Goal: Find specific fact: Find contact information

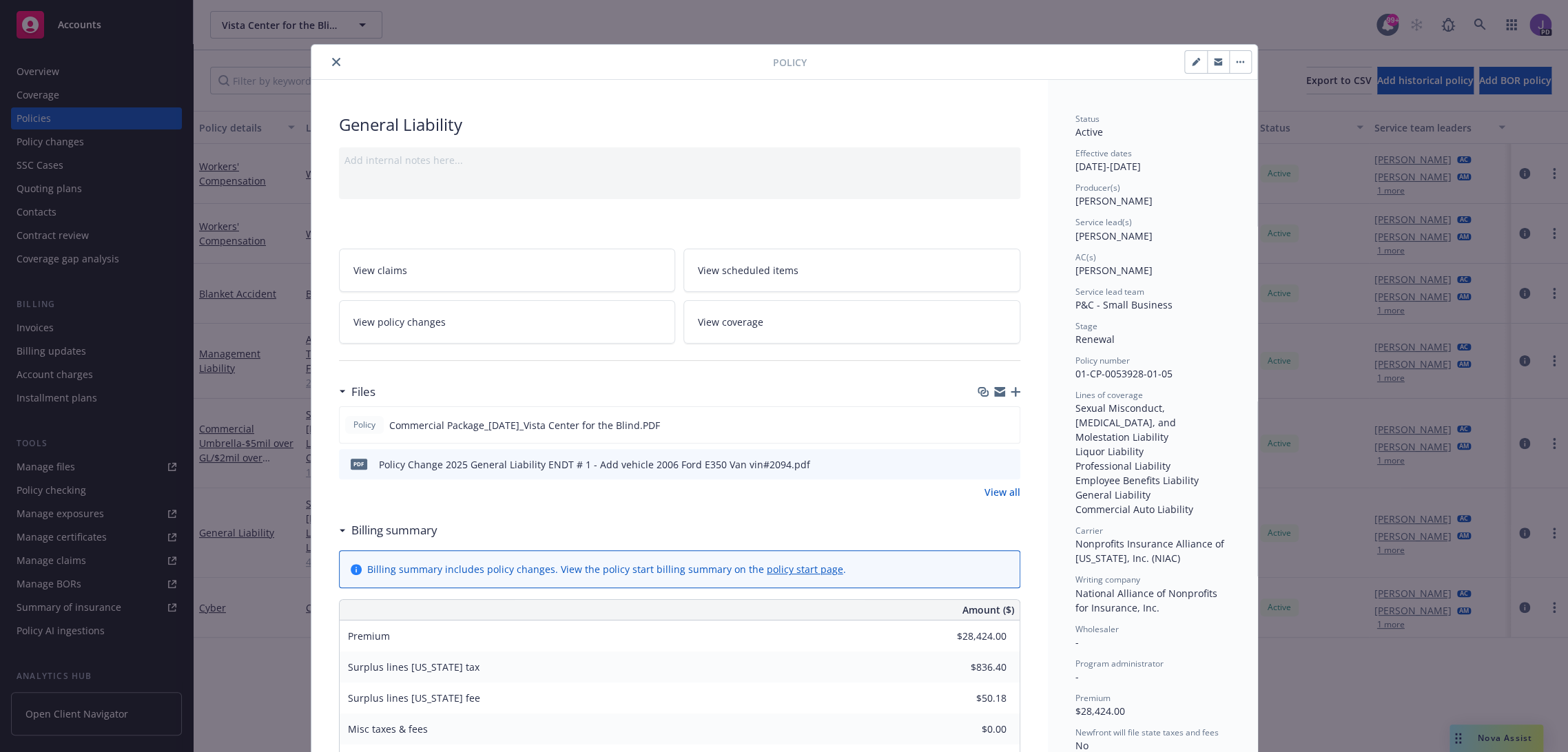
scroll to position [40, 0]
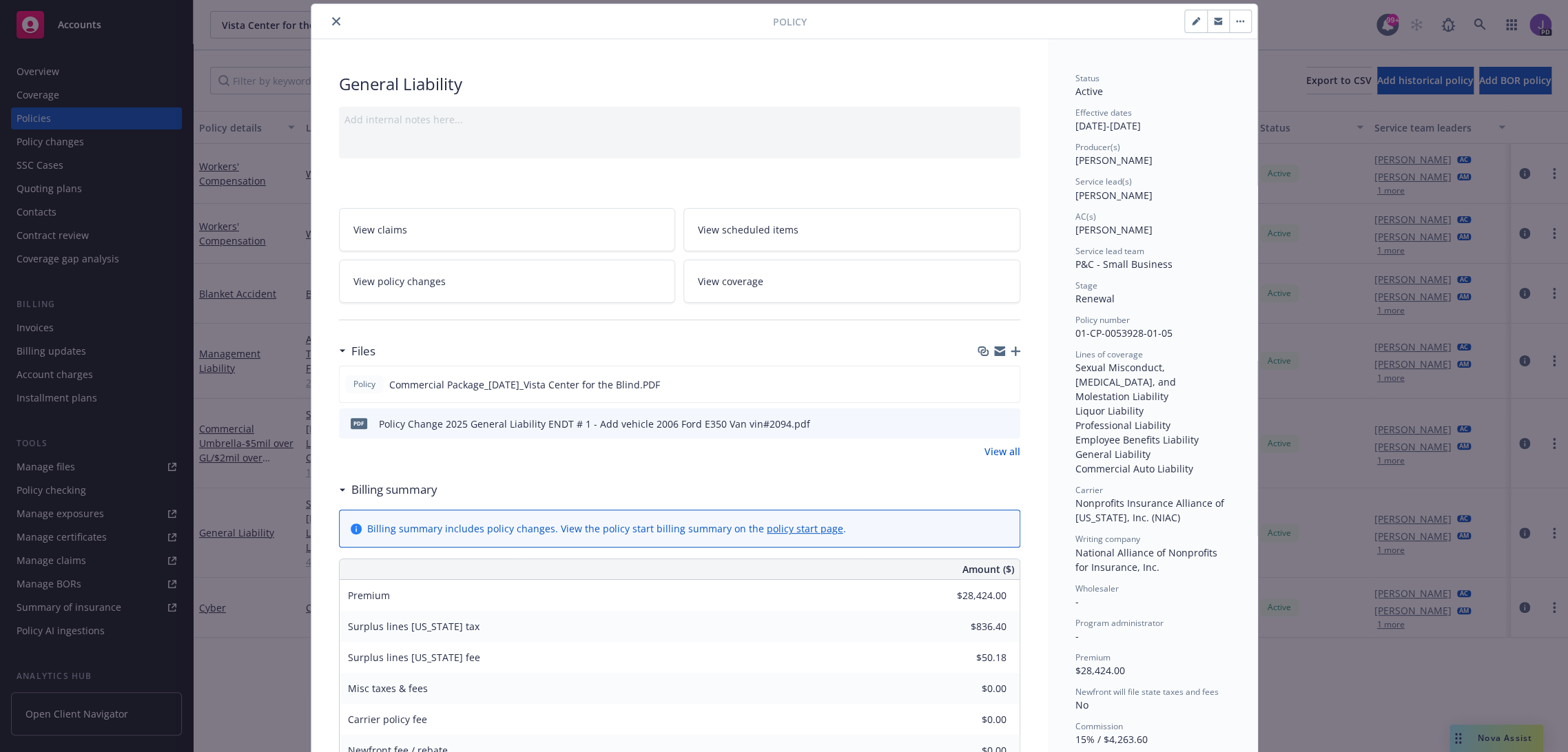
click at [328, 25] on button "close" at bounding box center [336, 21] width 17 height 17
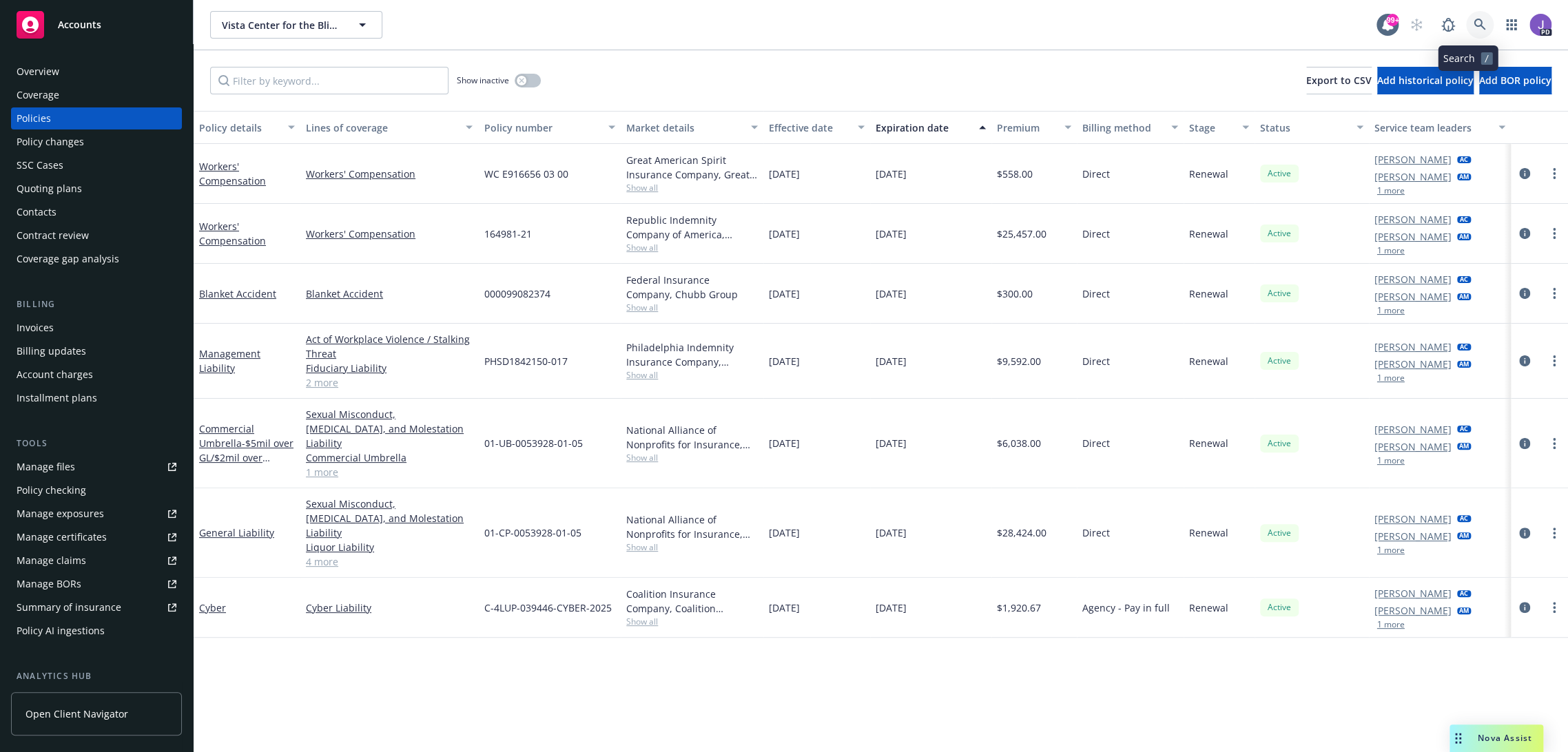
click at [1473, 19] on icon at bounding box center [1479, 25] width 12 height 12
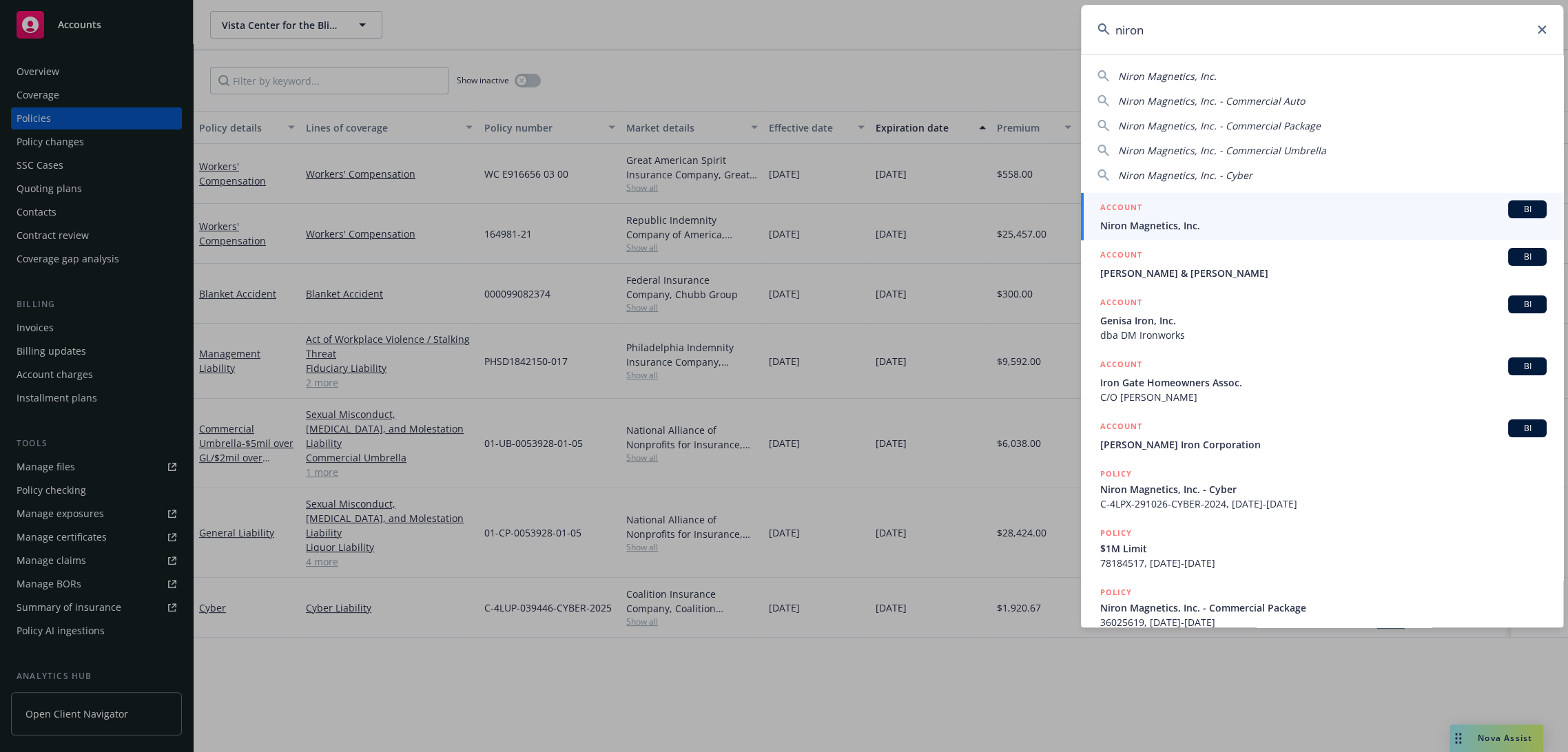
type input "niron"
click at [1222, 218] on span "Niron Magnetics, Inc." at bounding box center [1323, 225] width 446 height 14
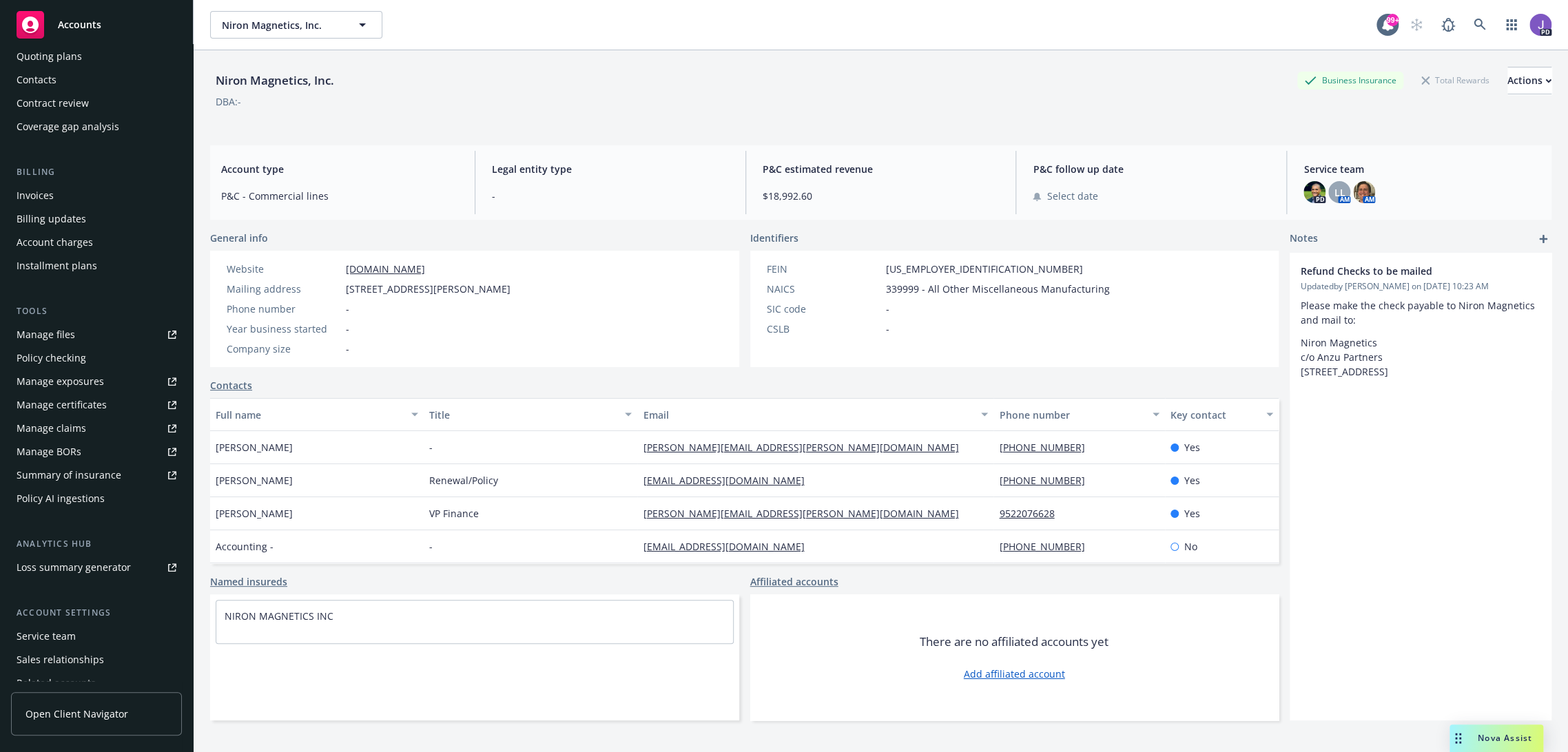
scroll to position [191, 0]
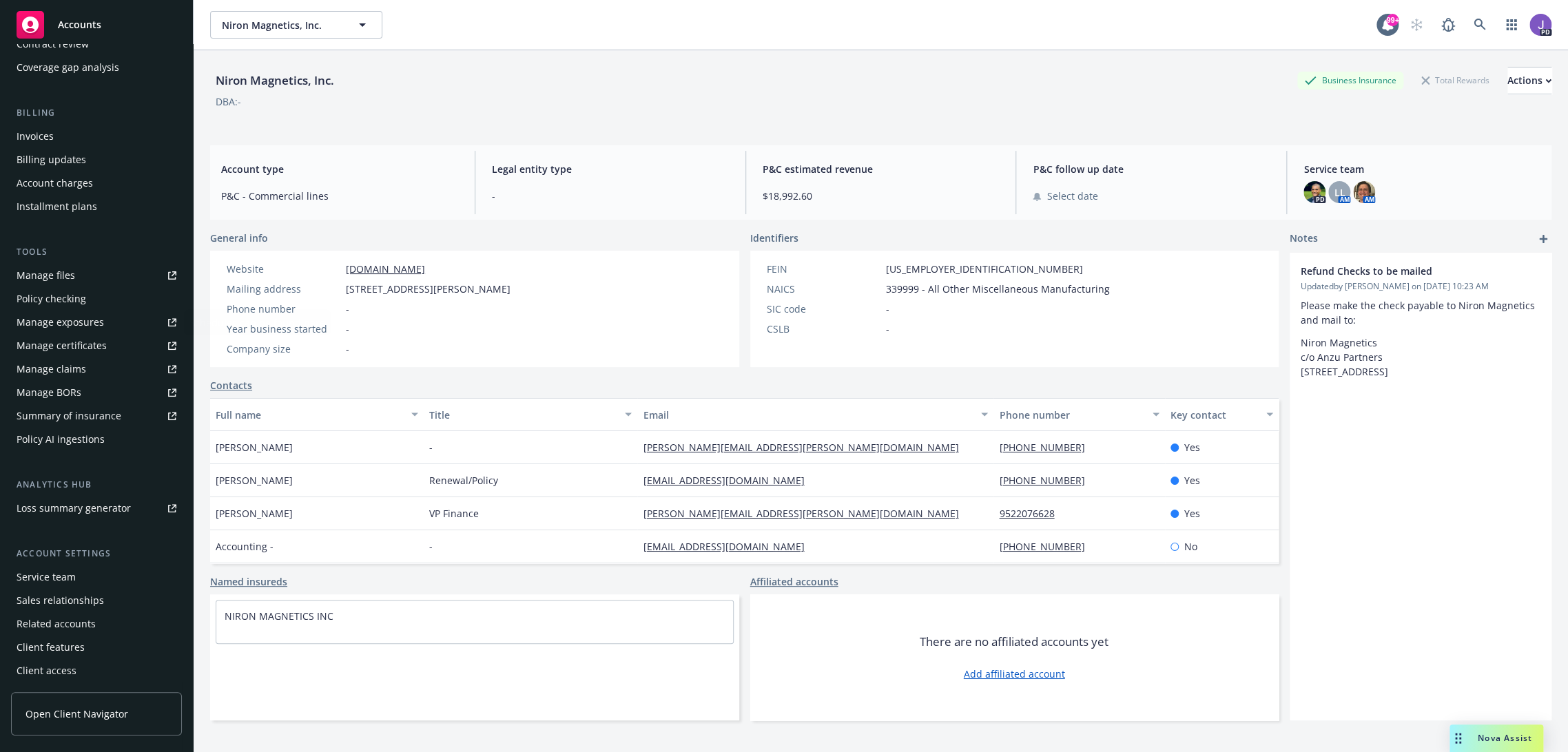
click at [53, 572] on div "Service team" at bounding box center [46, 577] width 59 height 22
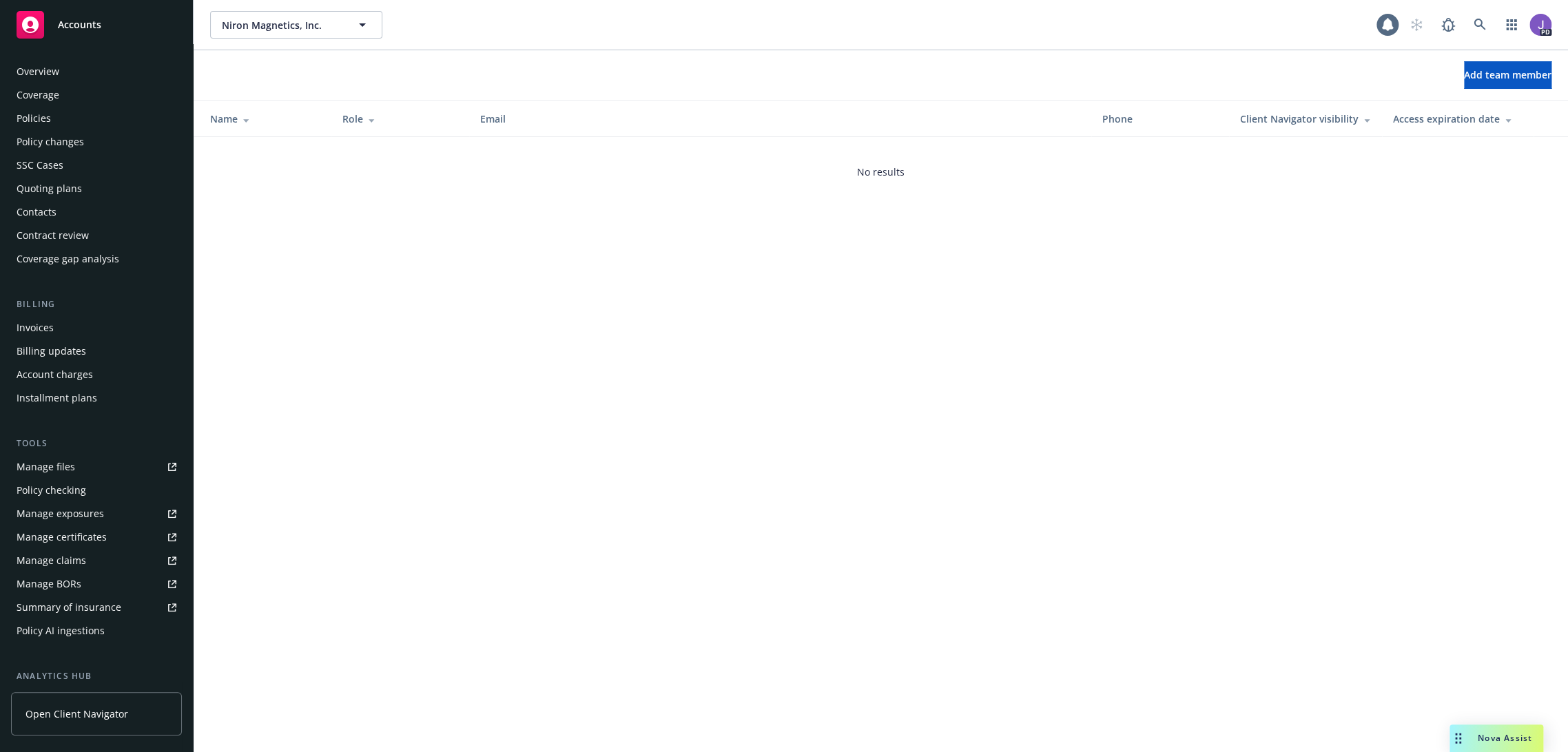
scroll to position [191, 0]
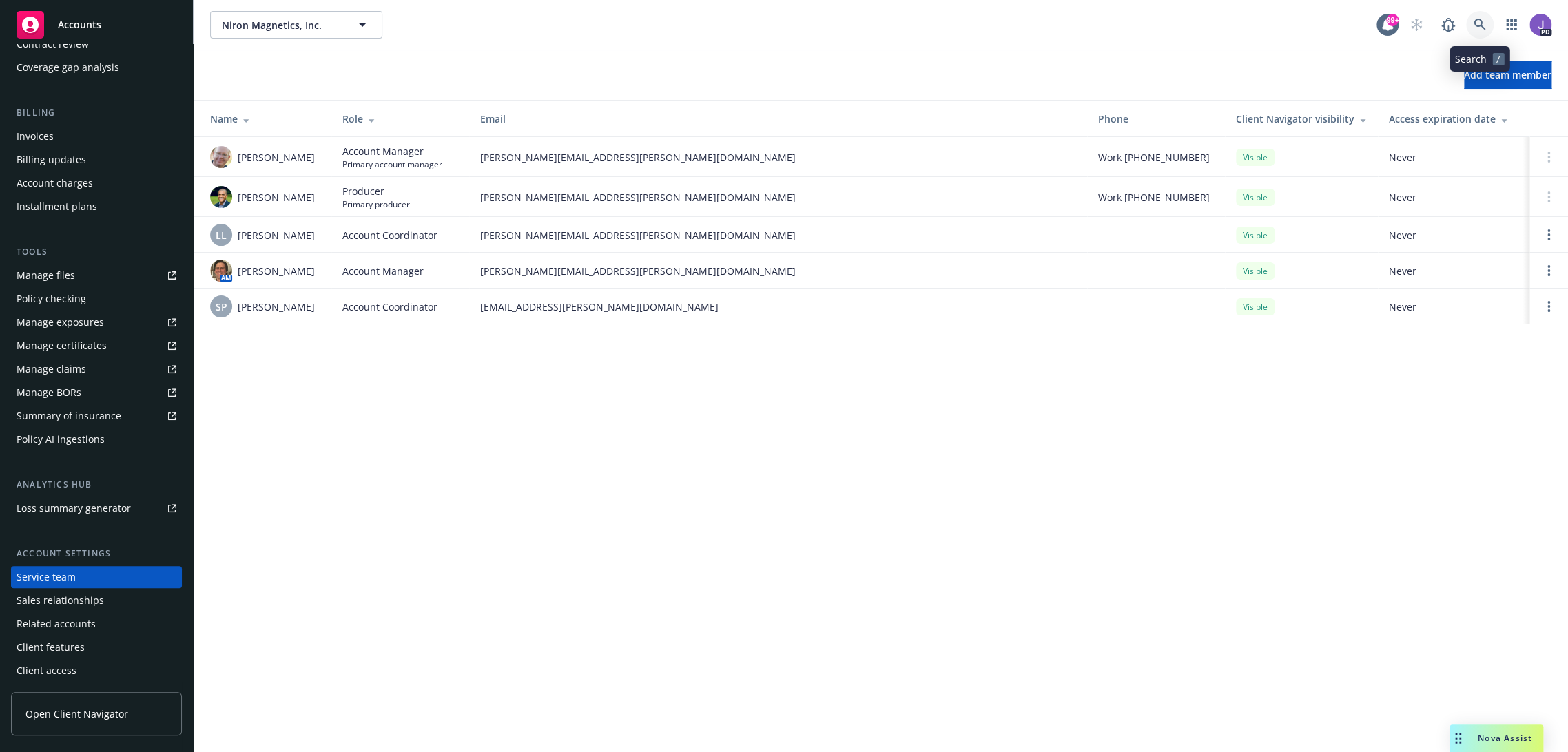
click at [1475, 16] on link at bounding box center [1479, 25] width 27 height 27
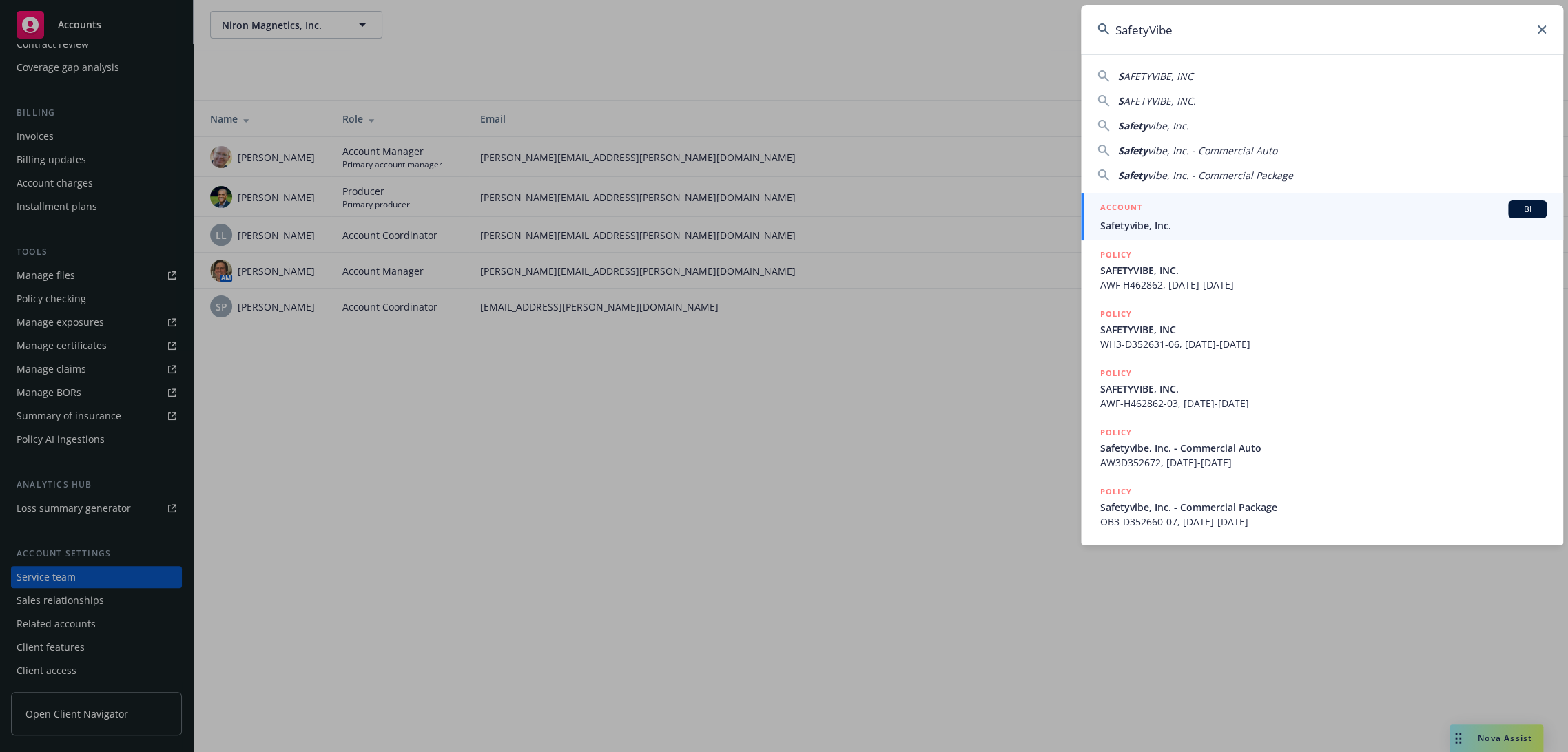
type input "SafetyVibe"
click at [1146, 211] on div "ACCOUNT BI" at bounding box center [1323, 209] width 446 height 18
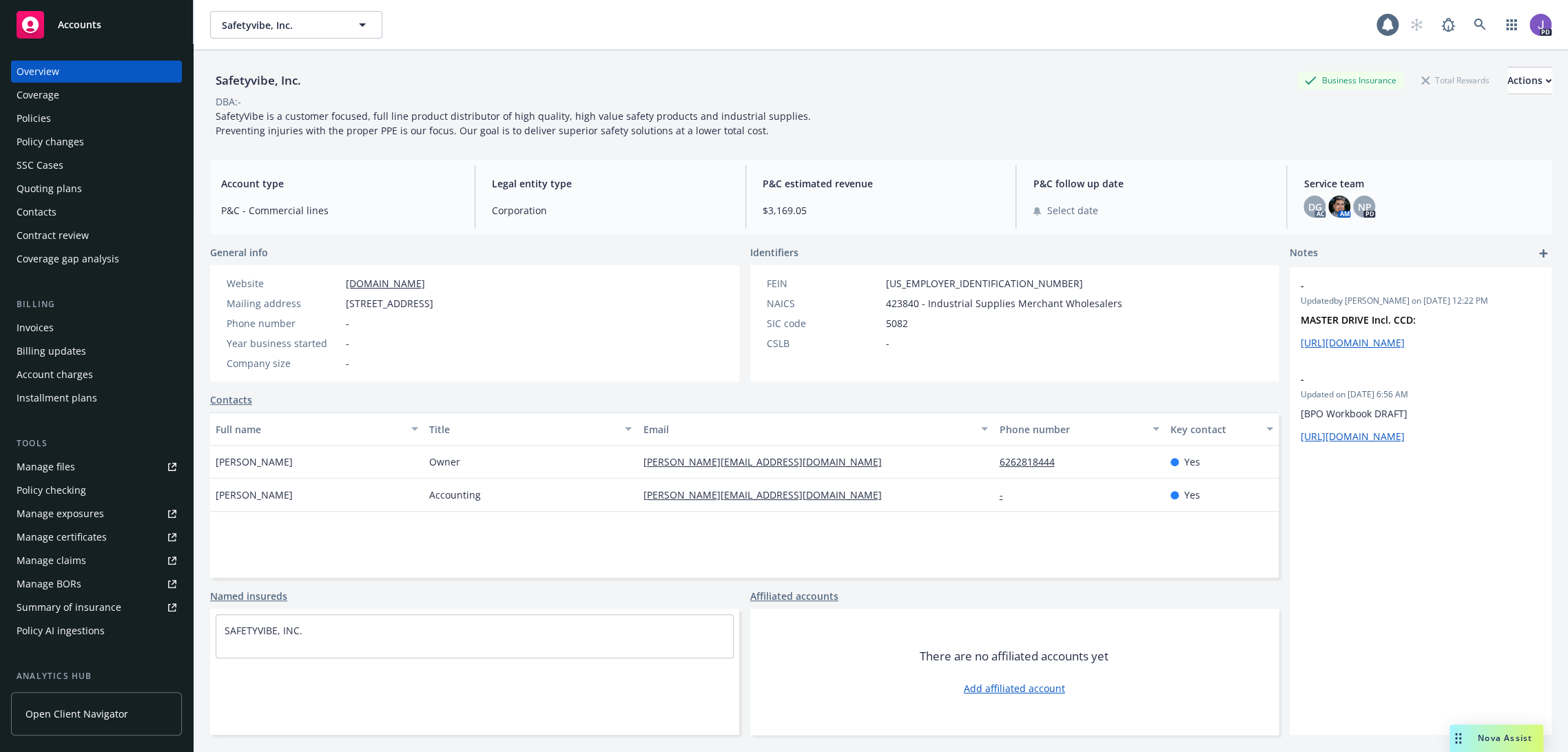
scroll to position [153, 0]
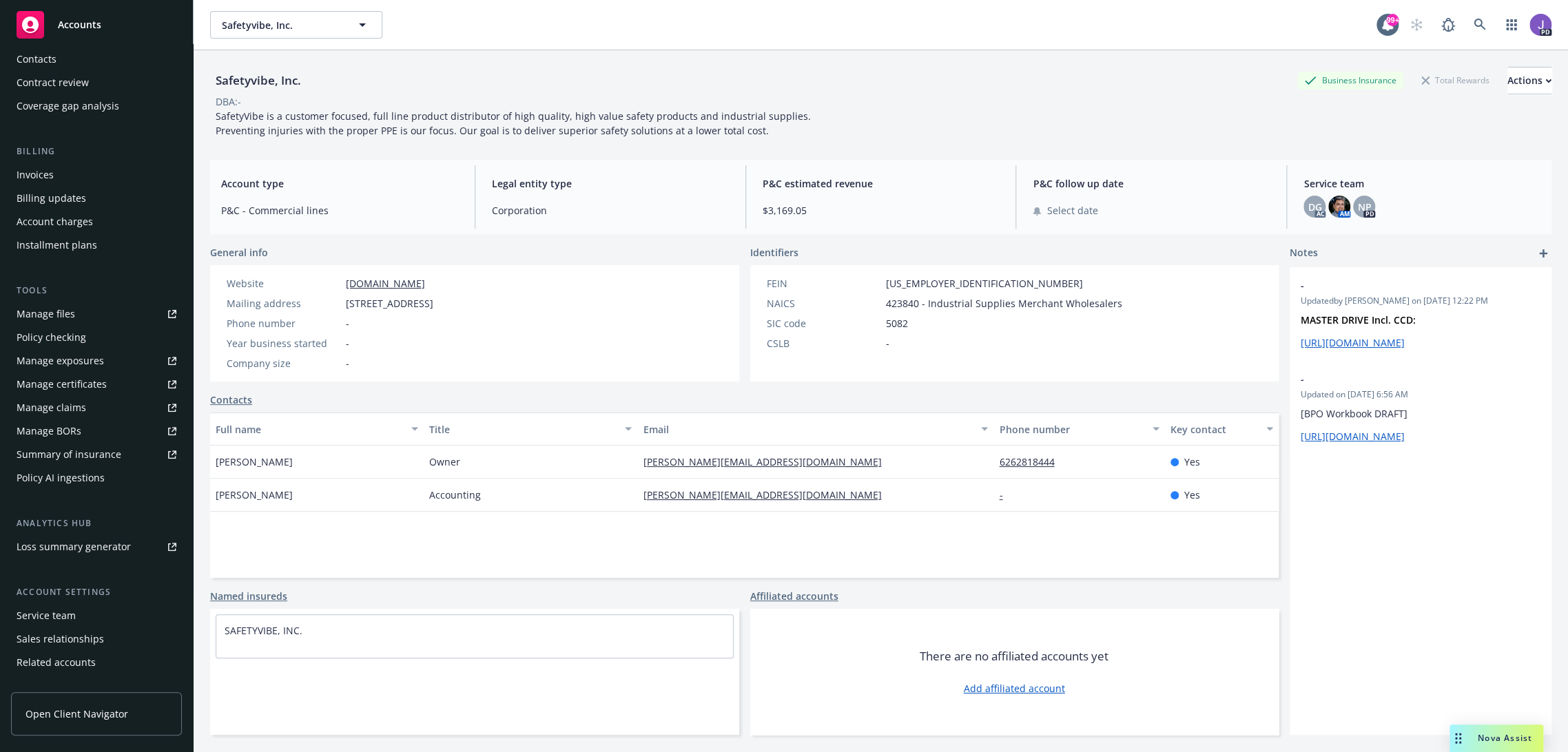
click at [61, 617] on div "Service team" at bounding box center [46, 616] width 59 height 22
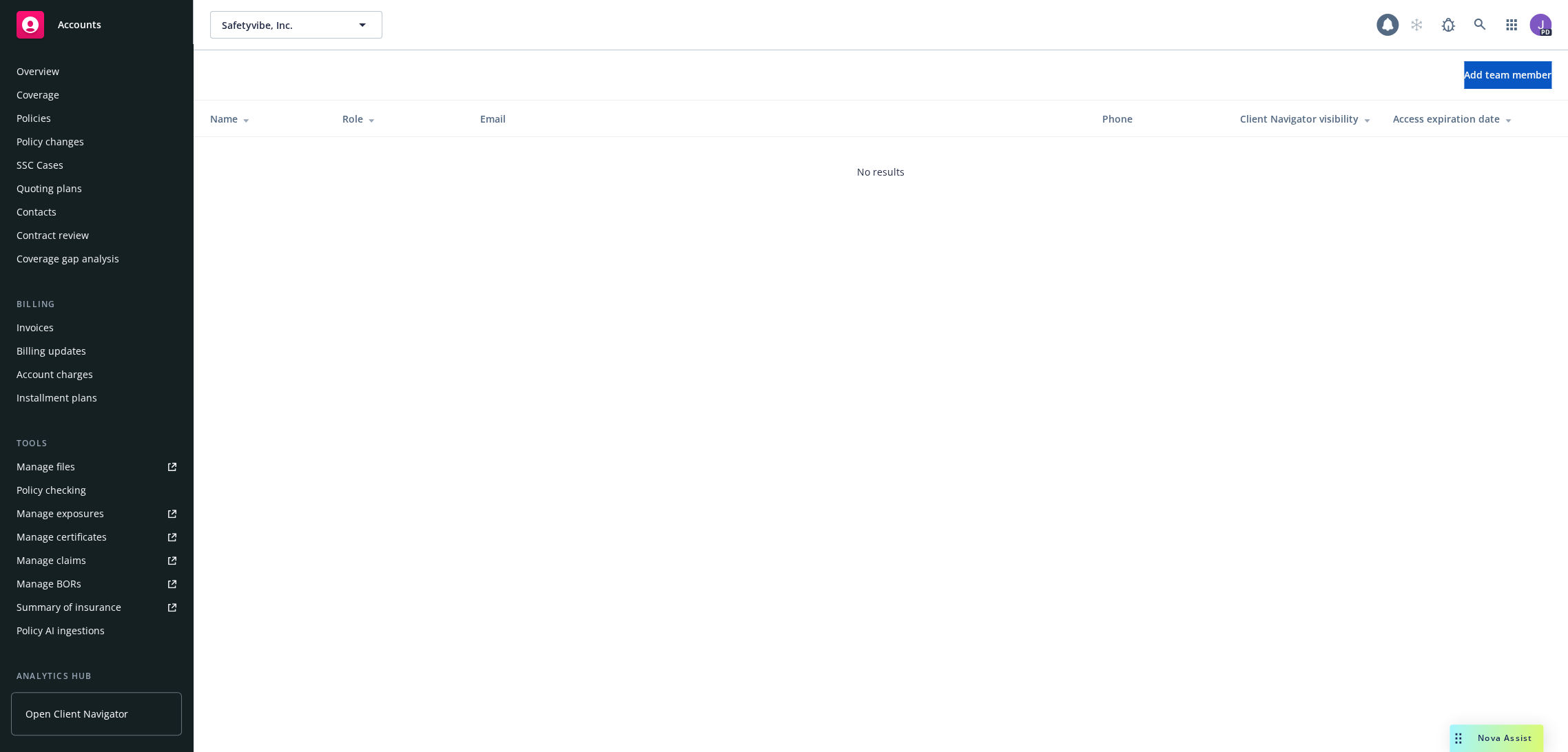
scroll to position [191, 0]
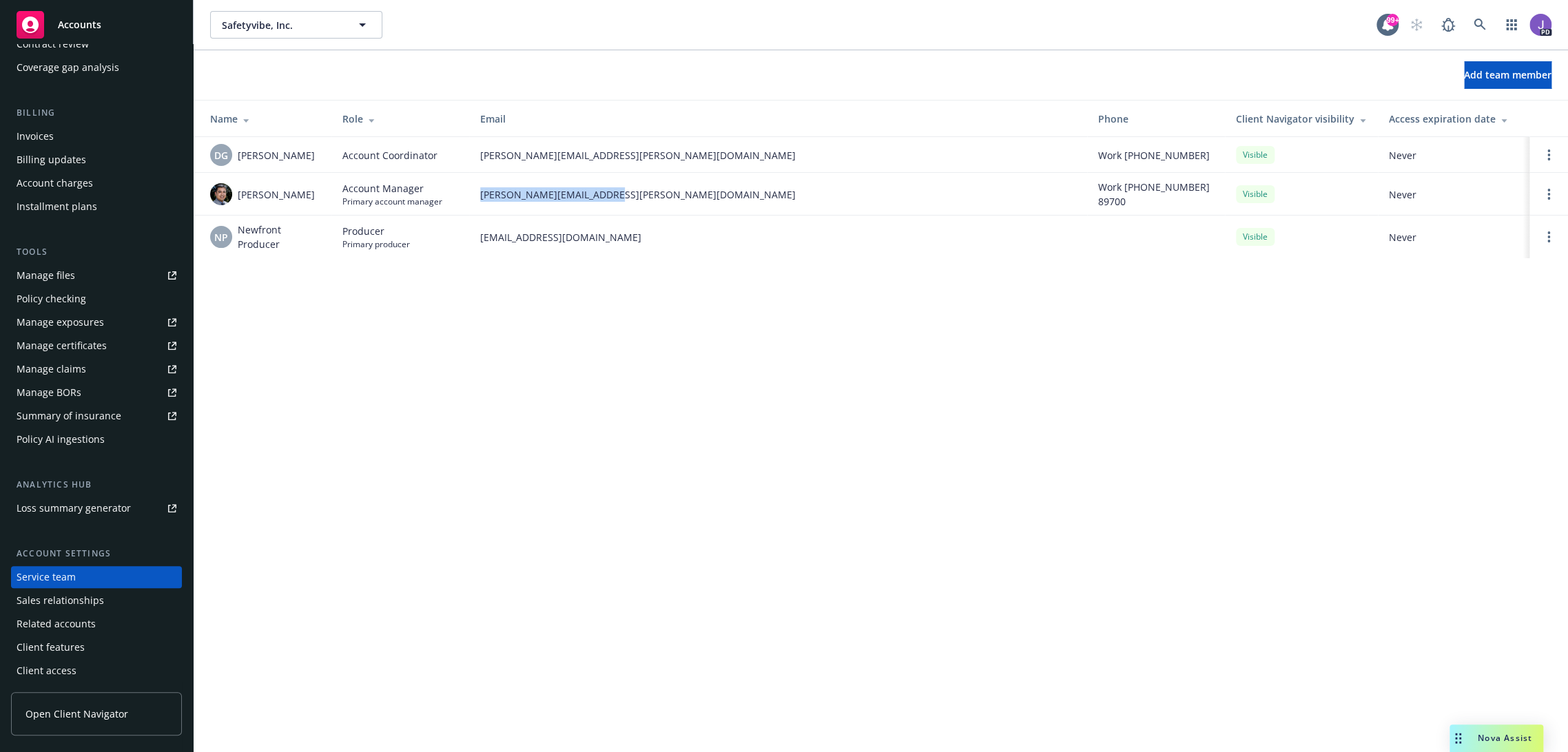
drag, startPoint x: 554, startPoint y: 195, endPoint x: 478, endPoint y: 194, distance: 76.0
click at [478, 194] on td "[PERSON_NAME][EMAIL_ADDRESS][PERSON_NAME][DOMAIN_NAME]" at bounding box center [778, 193] width 618 height 43
copy span "[PERSON_NAME][EMAIL_ADDRESS][PERSON_NAME][DOMAIN_NAME]"
click at [1481, 28] on icon at bounding box center [1479, 25] width 12 height 12
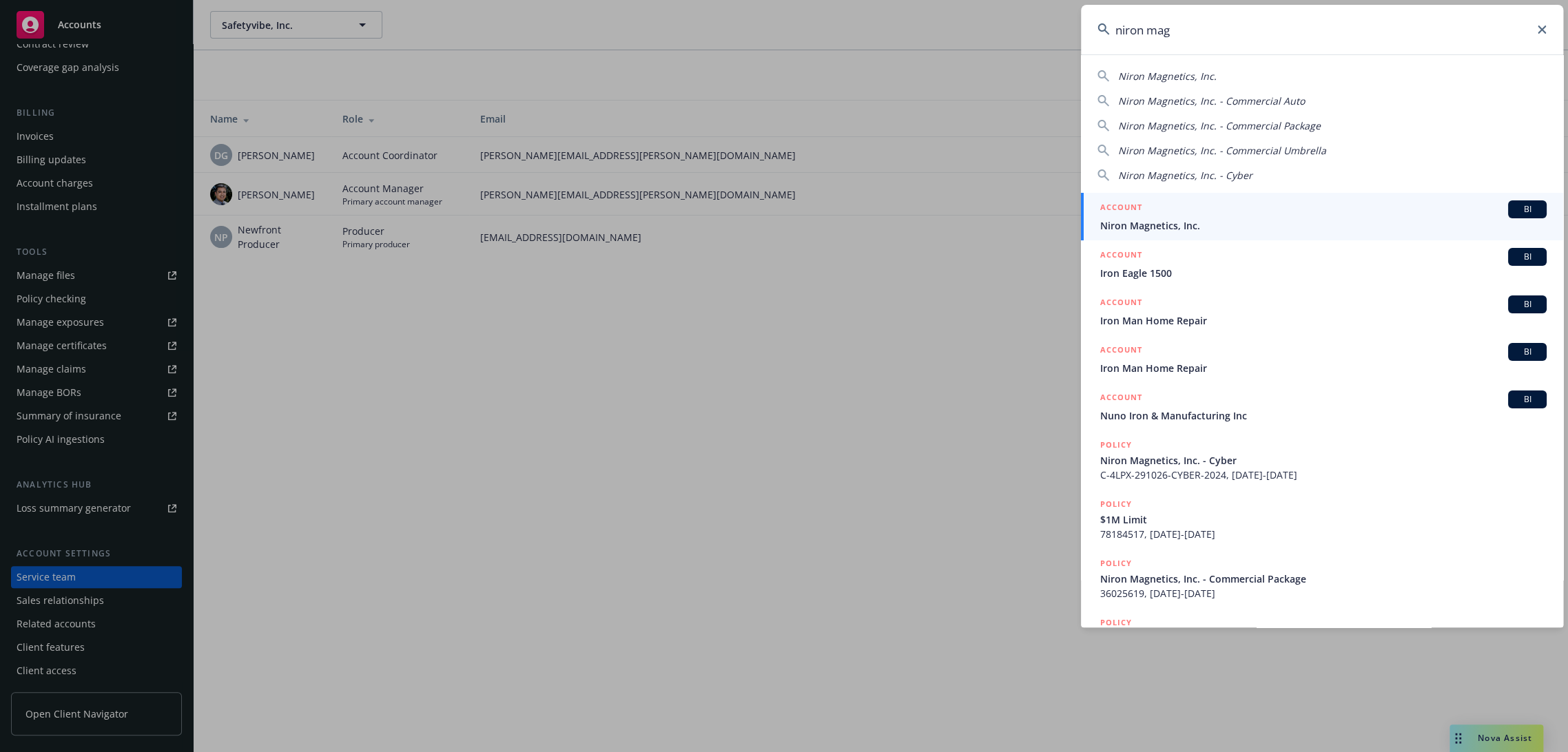
type input "niron mag"
click at [1193, 219] on span "Niron Magnetics, Inc." at bounding box center [1323, 225] width 446 height 14
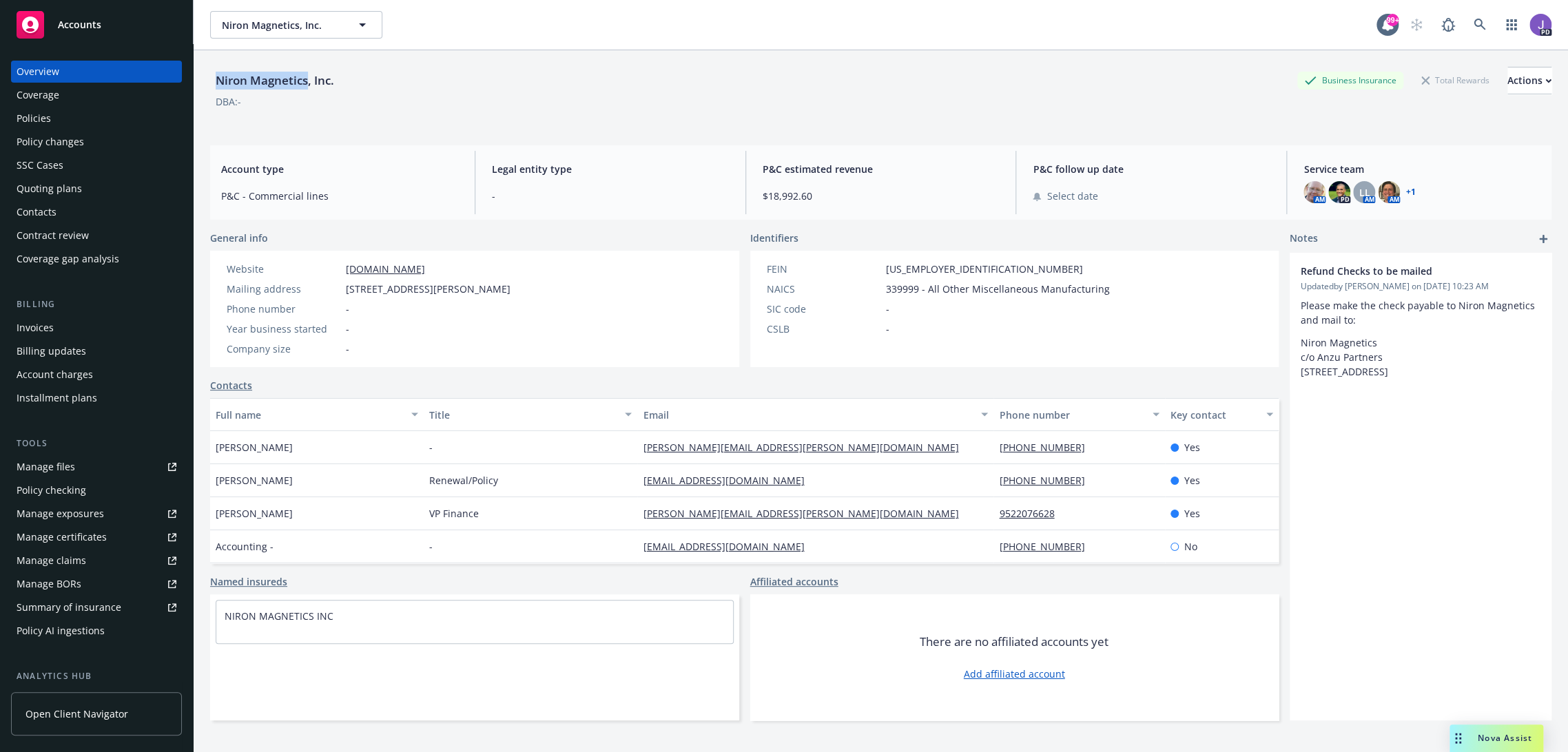
drag, startPoint x: 305, startPoint y: 83, endPoint x: 217, endPoint y: 77, distance: 88.2
click at [217, 77] on div "Niron Magnetics, Inc." at bounding box center [274, 80] width 129 height 18
copy div "Niron Magnetics"
click at [425, 118] on div "Niron Magnetics, Inc. Business Insurance Total Rewards Actions DBA: -" at bounding box center [881, 95] width 1341 height 56
click at [380, 113] on div "Niron Magnetics, Inc. Business Insurance Total Rewards Actions DBA: -" at bounding box center [881, 95] width 1341 height 56
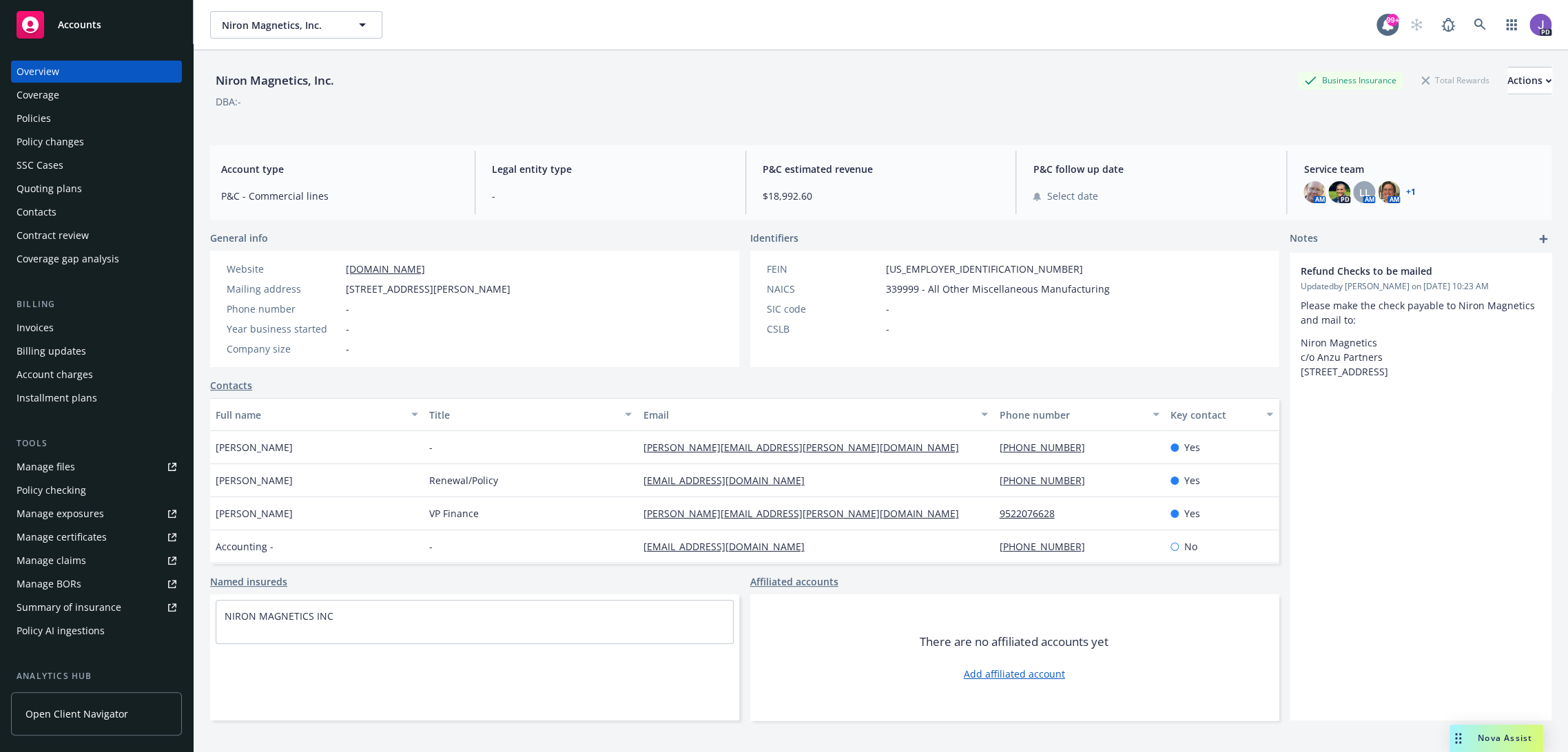
click at [568, 130] on div "Niron Magnetics, Inc. Business Insurance Total Rewards Actions DBA: -" at bounding box center [881, 92] width 1341 height 84
click at [46, 127] on div "Policies" at bounding box center [34, 118] width 35 height 22
